Goal: Task Accomplishment & Management: Use online tool/utility

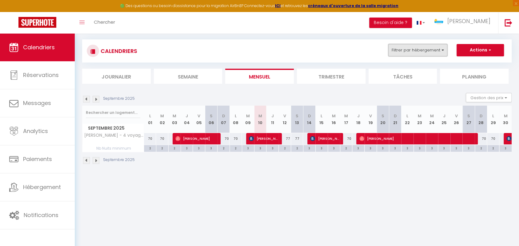
click at [431, 54] on button "Filtrer par hébergement" at bounding box center [418, 50] width 59 height 12
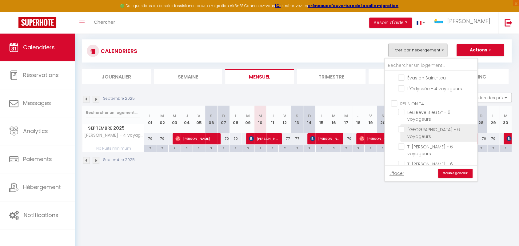
scroll to position [273, 0]
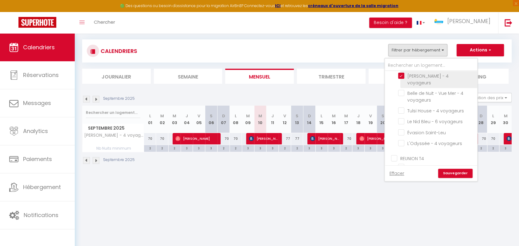
click at [402, 74] on input "[PERSON_NAME] - 4 voyageurs" at bounding box center [436, 76] width 77 height 6
checkbox input "false"
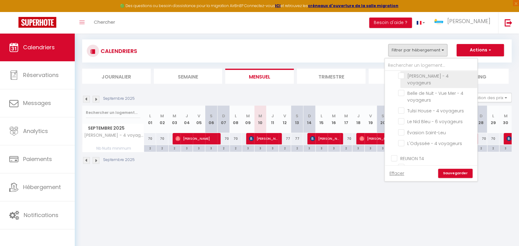
checkbox input "false"
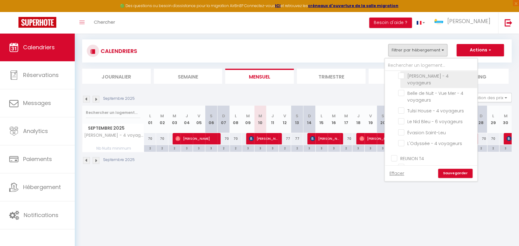
checkbox input "false"
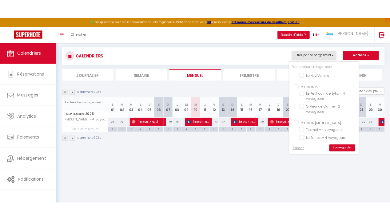
scroll to position [178, 0]
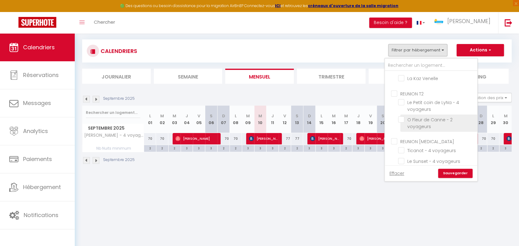
click at [401, 119] on input "O Fleur de Canne - 2 voyageurs" at bounding box center [436, 119] width 77 height 6
checkbox input "true"
checkbox input "false"
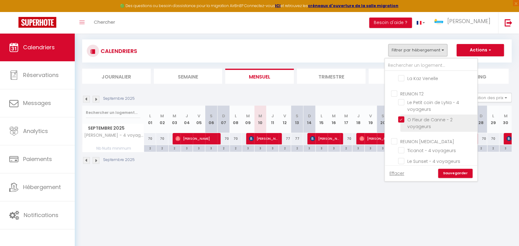
checkbox input "false"
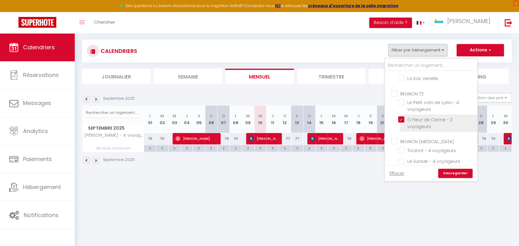
checkbox input "false"
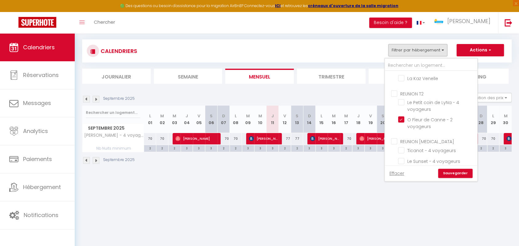
click at [446, 171] on link "Sauvegarder" at bounding box center [455, 173] width 34 height 9
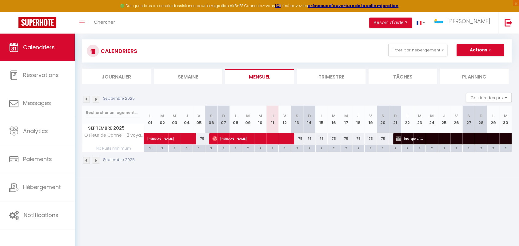
click at [87, 99] on img at bounding box center [86, 99] width 7 height 7
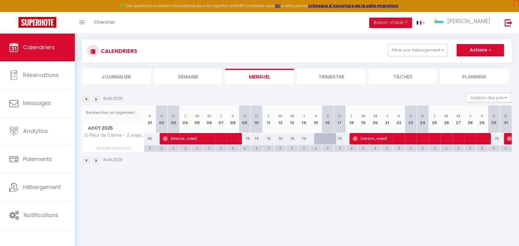
click at [87, 99] on img at bounding box center [86, 99] width 7 height 7
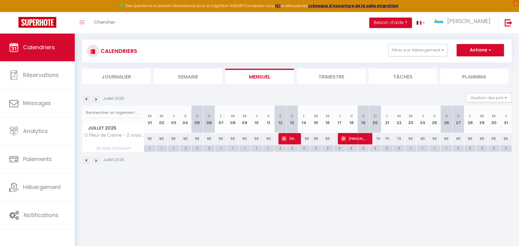
click at [96, 99] on img at bounding box center [96, 99] width 7 height 7
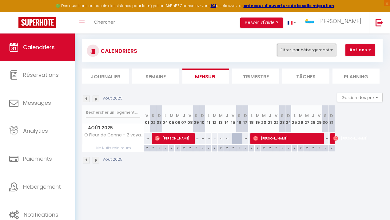
click at [318, 47] on button "Filtrer par hébergement" at bounding box center [306, 50] width 59 height 12
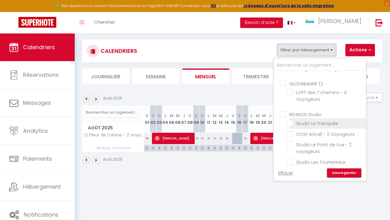
scroll to position [0, 0]
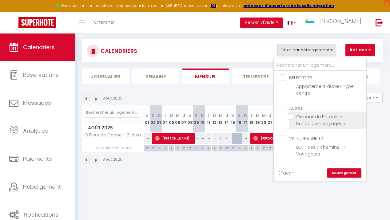
click at [293, 116] on input "Oiseaux du Paradis - Bungalow 2 voyageurs" at bounding box center [325, 117] width 77 height 6
checkbox input "true"
checkbox input "false"
checkbox input "true"
checkbox input "false"
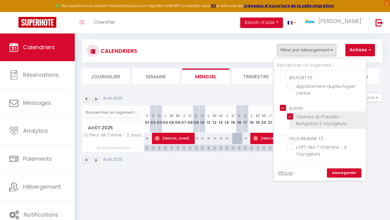
checkbox input "false"
checkbox input "true"
checkbox input "false"
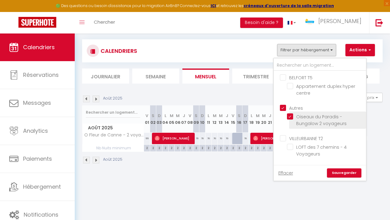
checkbox input "false"
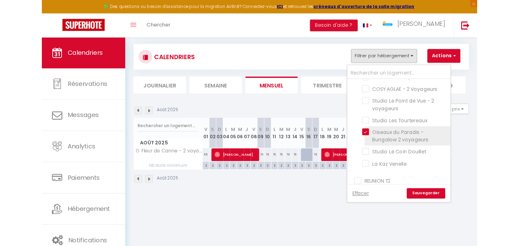
scroll to position [164, 0]
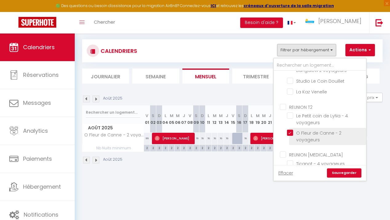
click at [290, 132] on input "O Fleur de Canne - 2 voyageurs" at bounding box center [325, 133] width 77 height 6
checkbox input "false"
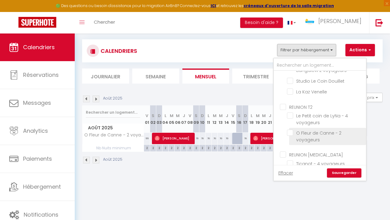
checkbox input "false"
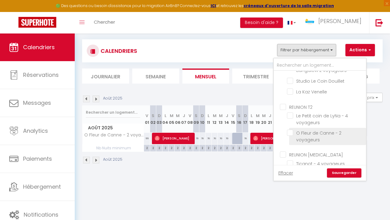
checkbox input "false"
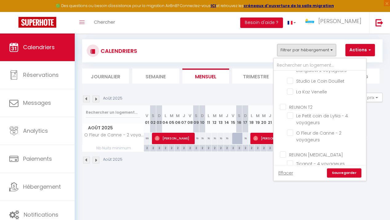
click at [341, 172] on link "Sauvegarder" at bounding box center [344, 173] width 34 height 9
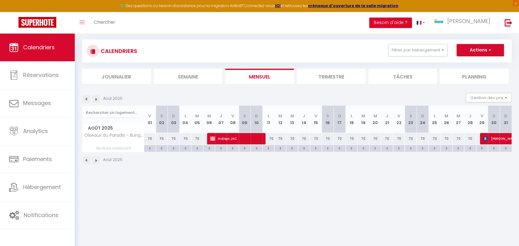
click at [88, 102] on img at bounding box center [86, 99] width 7 height 7
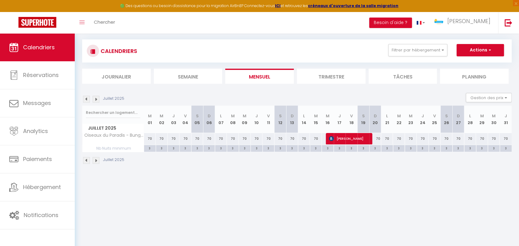
click at [95, 99] on img at bounding box center [96, 99] width 7 height 7
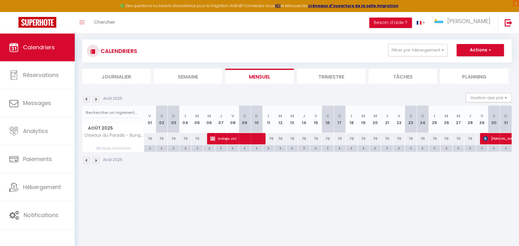
click at [97, 99] on img at bounding box center [96, 99] width 7 height 7
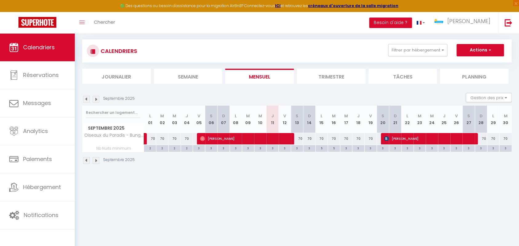
click at [87, 99] on img at bounding box center [86, 99] width 7 height 7
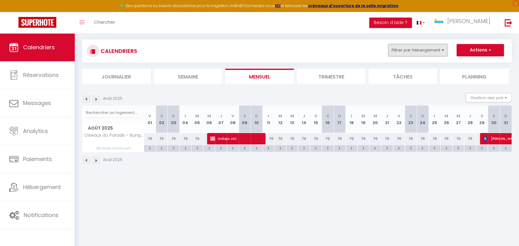
click at [428, 51] on button "Filtrer par hébergement" at bounding box center [418, 50] width 59 height 12
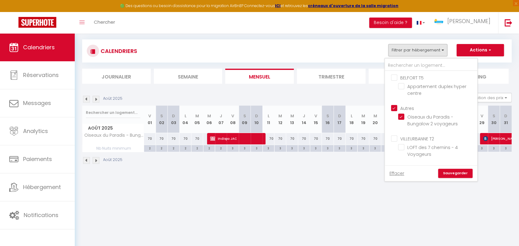
click at [395, 108] on input "Autres" at bounding box center [437, 108] width 92 height 6
checkbox input "false"
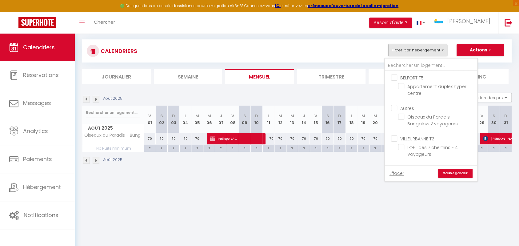
checkbox input "false"
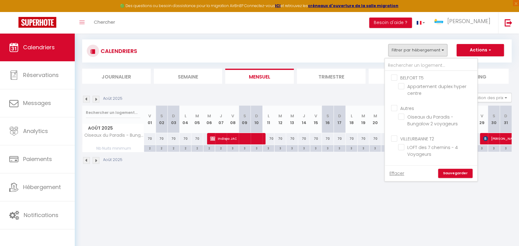
checkbox input "false"
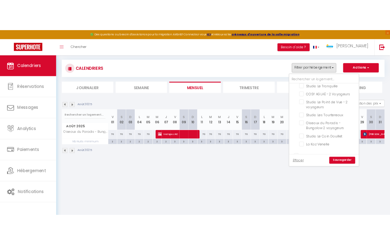
scroll to position [103, 0]
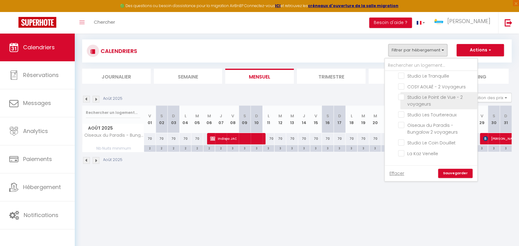
click at [403, 96] on input "Studio Le Point de Vue - 2 voyageurs" at bounding box center [436, 97] width 77 height 6
checkbox input "true"
checkbox input "false"
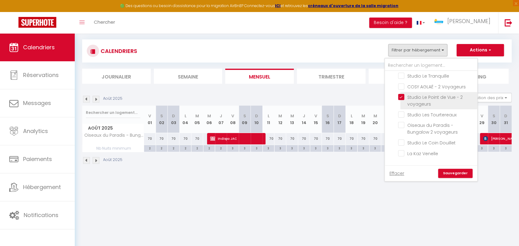
checkbox input "false"
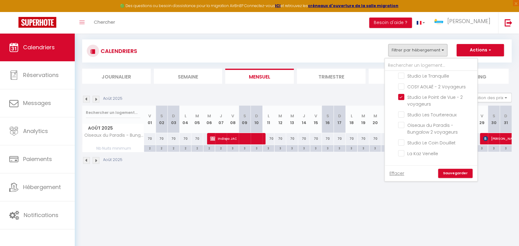
click at [462, 175] on link "Sauvegarder" at bounding box center [455, 173] width 34 height 9
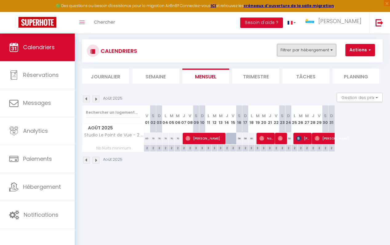
click at [313, 50] on button "Filtrer par hébergement" at bounding box center [306, 50] width 59 height 12
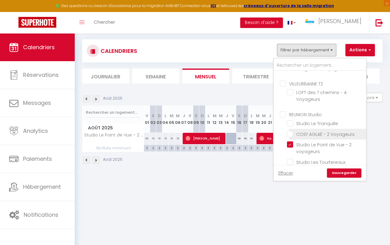
scroll to position [109, 0]
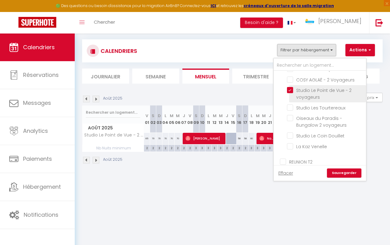
click at [289, 92] on input "Studio Le Point de Vue - 2 voyageurs" at bounding box center [325, 90] width 77 height 6
checkbox input "false"
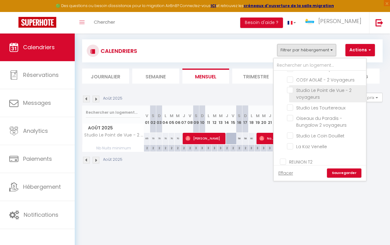
checkbox input "false"
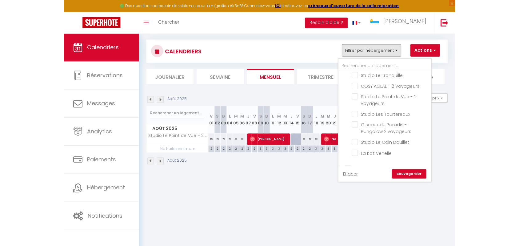
scroll to position [100, 0]
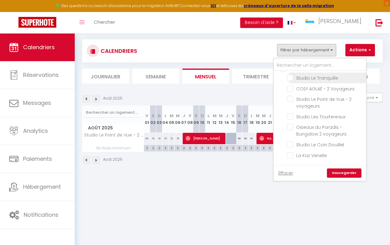
click at [292, 77] on input "Studio Le Tranquille" at bounding box center [325, 78] width 77 height 6
checkbox input "true"
checkbox input "false"
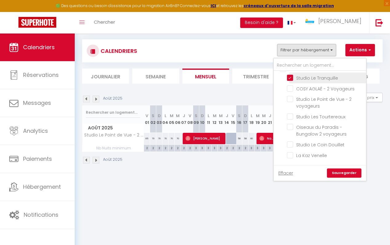
checkbox input "false"
click at [340, 171] on link "Sauvegarder" at bounding box center [344, 173] width 34 height 9
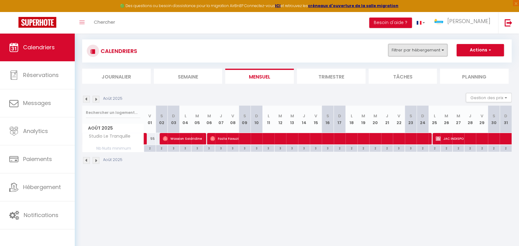
click at [426, 50] on button "Filtrer par hébergement" at bounding box center [418, 50] width 59 height 12
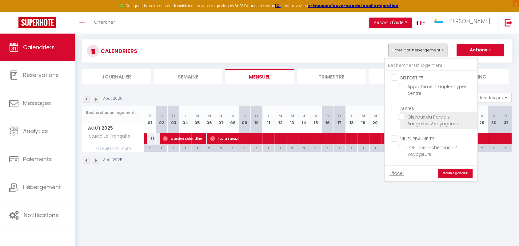
scroll to position [55, 0]
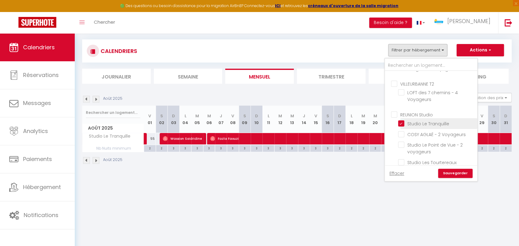
click at [400, 122] on input "Studio Le Tranquille" at bounding box center [436, 123] width 77 height 6
checkbox input "false"
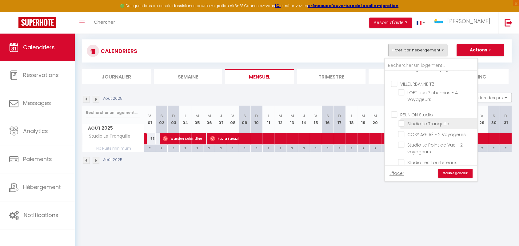
checkbox input "false"
click at [404, 162] on input "Studio Les Tourtereaux" at bounding box center [436, 162] width 77 height 6
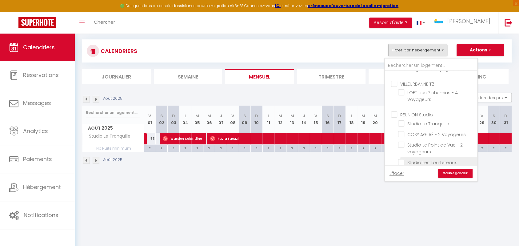
checkbox input "true"
checkbox input "false"
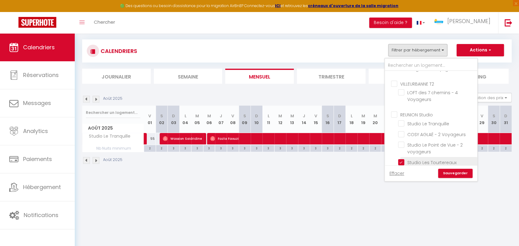
checkbox input "false"
click at [453, 171] on link "Sauvegarder" at bounding box center [455, 173] width 34 height 9
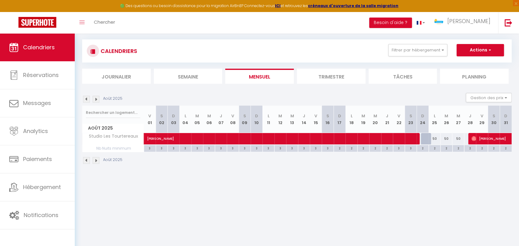
click at [86, 97] on img at bounding box center [86, 99] width 7 height 7
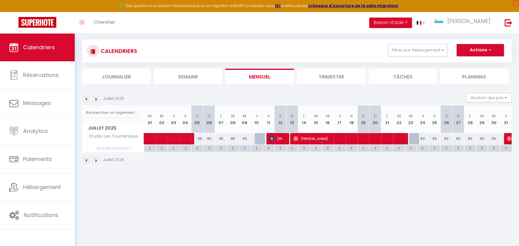
click at [97, 98] on img at bounding box center [96, 99] width 7 height 7
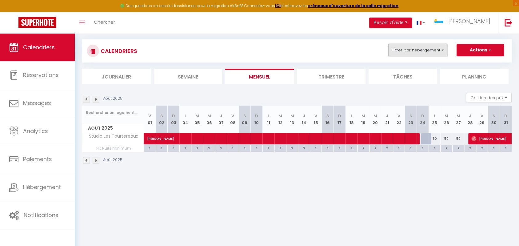
click at [434, 53] on button "Filtrer par hébergement" at bounding box center [418, 50] width 59 height 12
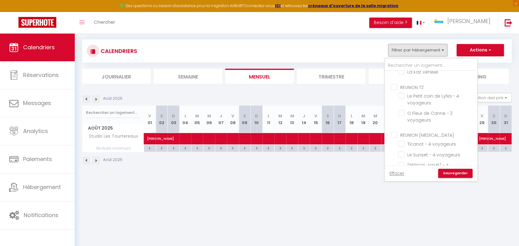
scroll to position [116, 0]
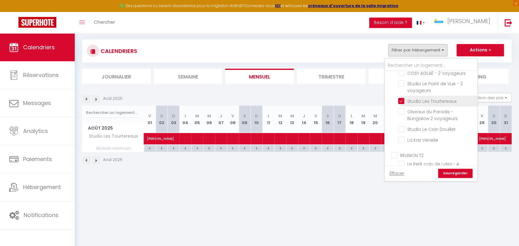
click at [401, 100] on input "Studio Les Tourtereaux" at bounding box center [436, 101] width 77 height 6
checkbox input "false"
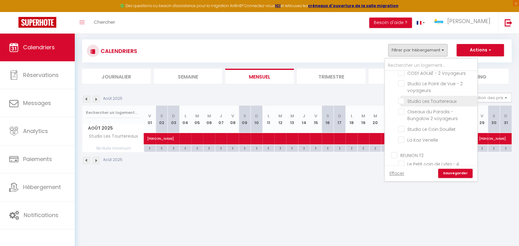
checkbox input "false"
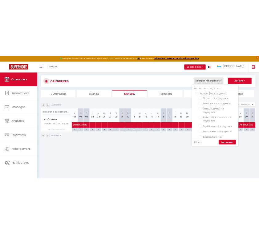
scroll to position [249, 0]
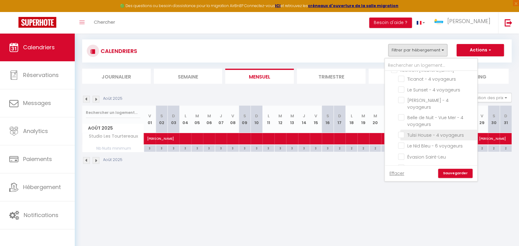
click at [400, 131] on input "Tulsi House - 4 voyageurs" at bounding box center [436, 134] width 77 height 6
checkbox input "true"
checkbox input "false"
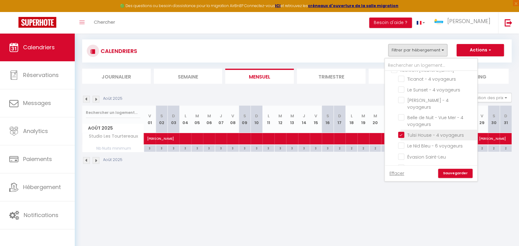
checkbox input "false"
click at [448, 173] on link "Sauvegarder" at bounding box center [455, 173] width 34 height 9
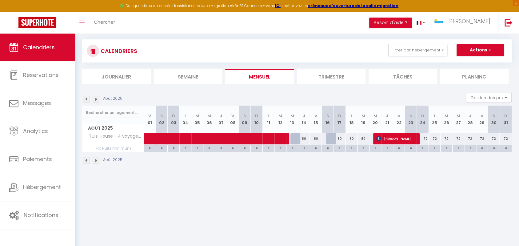
click at [83, 99] on img at bounding box center [86, 99] width 7 height 7
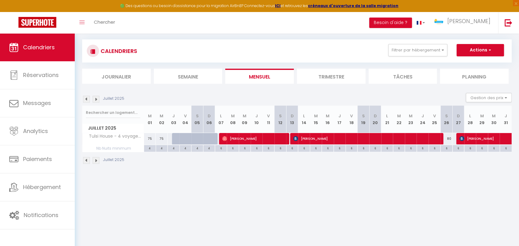
click at [95, 100] on img at bounding box center [96, 99] width 7 height 7
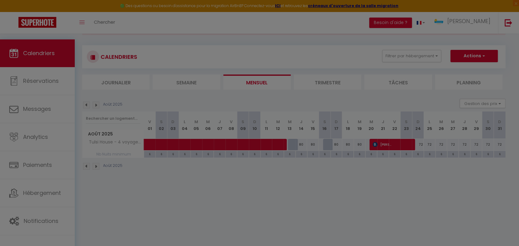
checkbox input "false"
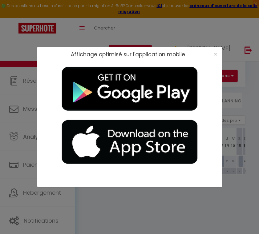
checkbox input "false"
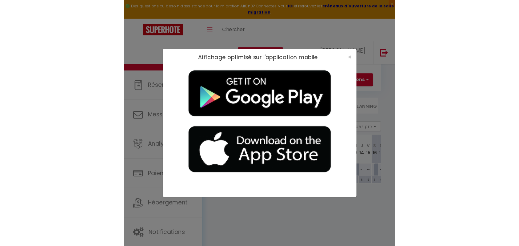
scroll to position [28, 0]
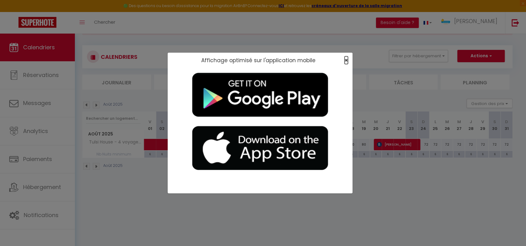
click at [346, 61] on span "×" at bounding box center [345, 60] width 3 height 8
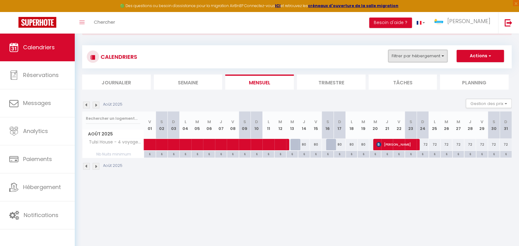
click at [443, 56] on button "Filtrer par hébergement" at bounding box center [418, 56] width 59 height 12
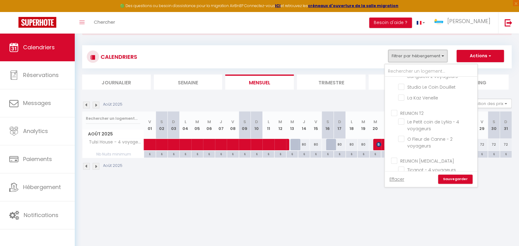
scroll to position [273, 0]
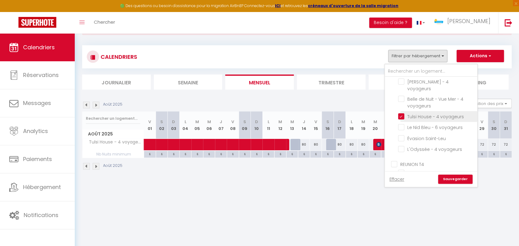
click at [403, 113] on input "Tulsi House - 4 voyageurs" at bounding box center [436, 116] width 77 height 6
checkbox input "false"
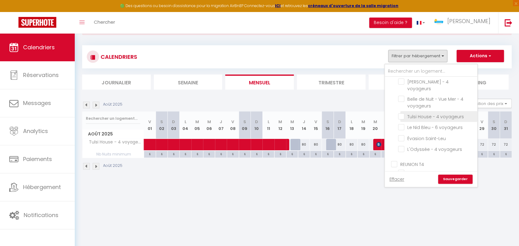
checkbox input "false"
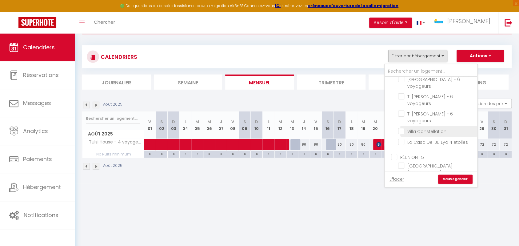
click at [404, 128] on input "Villa Constellation" at bounding box center [436, 131] width 77 height 6
checkbox input "true"
click at [449, 177] on link "Sauvegarder" at bounding box center [455, 179] width 34 height 9
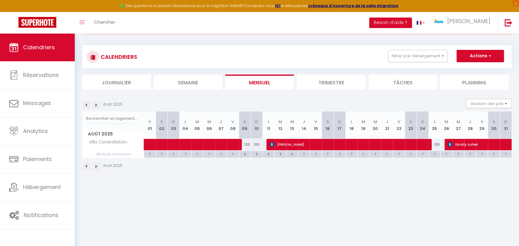
click at [86, 105] on img at bounding box center [86, 105] width 7 height 7
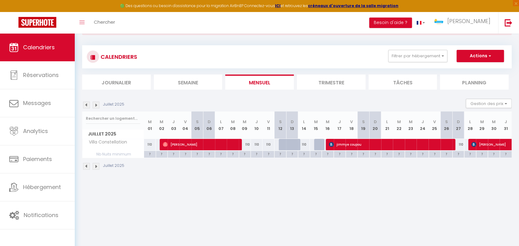
click at [97, 105] on img at bounding box center [96, 105] width 7 height 7
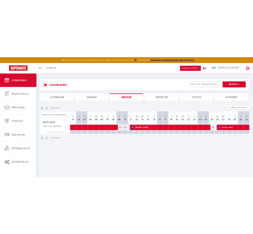
scroll to position [34, 0]
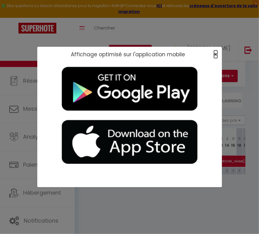
click at [215, 53] on span "×" at bounding box center [215, 54] width 3 height 8
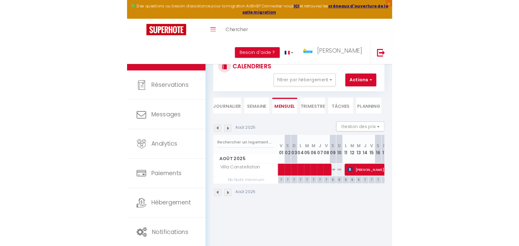
scroll to position [28, 0]
